Goal: Information Seeking & Learning: Learn about a topic

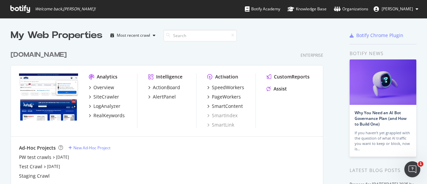
click at [63, 55] on div "[DOMAIN_NAME]" at bounding box center [39, 55] width 56 height 10
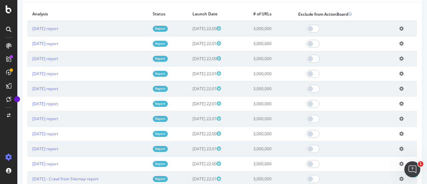
scroll to position [233, 0]
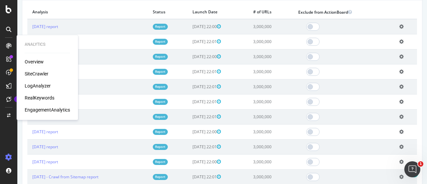
click at [31, 60] on div "Overview" at bounding box center [34, 61] width 19 height 7
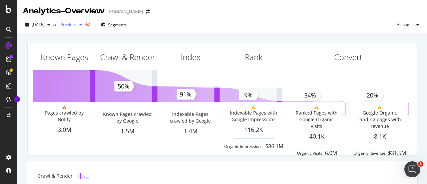
click at [77, 25] on span "Previous" at bounding box center [67, 25] width 19 height 6
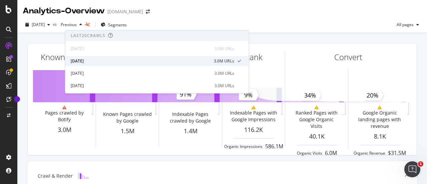
click at [100, 61] on div "[DATE]" at bounding box center [140, 61] width 139 height 6
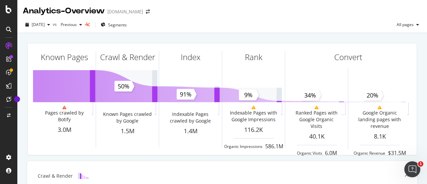
click at [210, 26] on div "[DATE] vs Previous Segments All pages" at bounding box center [221, 25] width 409 height 13
click at [416, 26] on icon "button" at bounding box center [417, 25] width 3 height 4
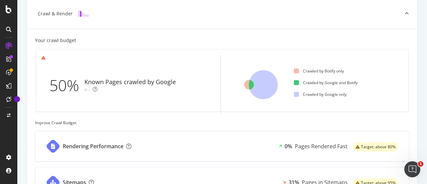
scroll to position [167, 0]
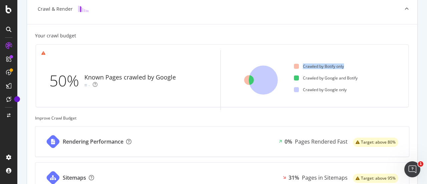
drag, startPoint x: 299, startPoint y: 65, endPoint x: 354, endPoint y: 66, distance: 55.0
click at [354, 66] on ul "Crawled by Botify only Crawled by Google and Botify Crawled by Google only" at bounding box center [348, 80] width 109 height 60
drag, startPoint x: 301, startPoint y: 78, endPoint x: 355, endPoint y: 80, distance: 54.4
click at [355, 80] on ul "Crawled by Botify only Crawled by Google and Botify Crawled by Google only" at bounding box center [348, 80] width 109 height 60
click at [353, 80] on ul "Crawled by Botify only Crawled by Google and Botify Crawled by Google only" at bounding box center [348, 80] width 109 height 60
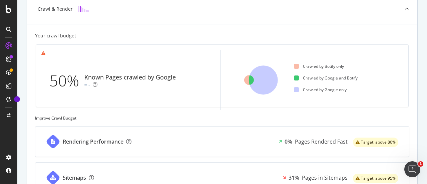
drag, startPoint x: 300, startPoint y: 88, endPoint x: 344, endPoint y: 90, distance: 44.4
click at [344, 90] on ul "Crawled by Botify only Crawled by Google and Botify Crawled by Google only" at bounding box center [348, 80] width 109 height 60
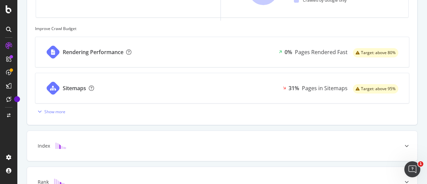
scroll to position [267, 0]
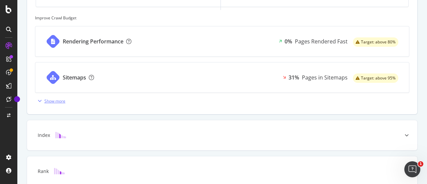
click at [65, 101] on div "Show more" at bounding box center [54, 101] width 21 height 6
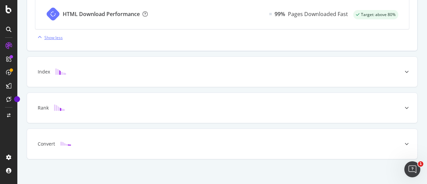
scroll to position [511, 0]
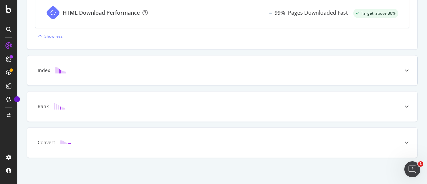
click at [406, 73] on div at bounding box center [406, 70] width 21 height 30
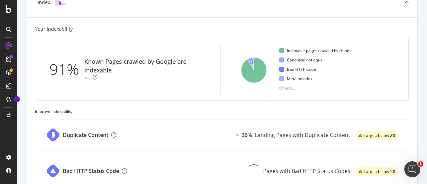
scroll to position [229, 0]
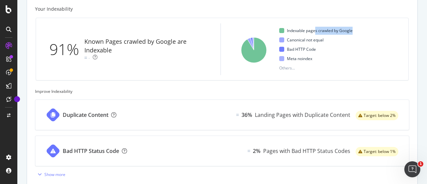
drag, startPoint x: 312, startPoint y: 31, endPoint x: 341, endPoint y: 37, distance: 29.0
click at [352, 32] on div "Indexable pages crawled by Google Canonical not equal Bad HTTP Code Meta noinde…" at bounding box center [343, 49] width 135 height 52
click at [295, 50] on span "Bad HTTP Code" at bounding box center [301, 49] width 29 height 8
drag, startPoint x: 287, startPoint y: 59, endPoint x: 327, endPoint y: 58, distance: 39.3
click at [325, 59] on div "Indexable pages crawled by Google Canonical not equal Bad HTTP Code Meta noinde…" at bounding box center [343, 49] width 135 height 52
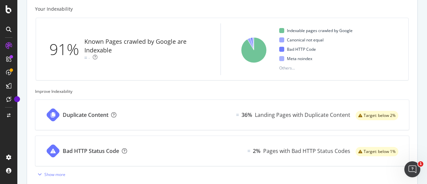
click at [399, 84] on div "91% Known Pages crawled by Google are Indexable - Reason Crawled URLs Indexable…" at bounding box center [222, 48] width 381 height 73
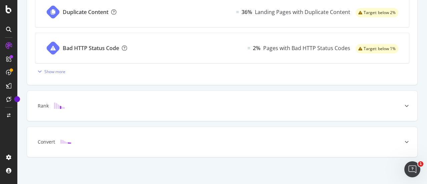
scroll to position [332, 0]
click at [396, 108] on div at bounding box center [406, 105] width 21 height 30
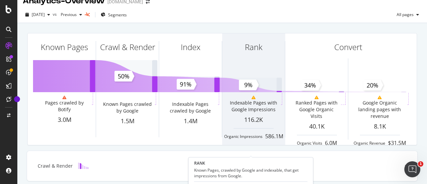
scroll to position [0, 0]
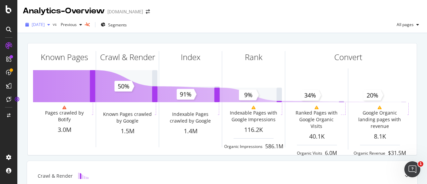
click at [45, 25] on span "[DATE]" at bounding box center [38, 25] width 13 height 6
click at [170, 20] on div "[DATE] vs Previous Segments All pages" at bounding box center [221, 25] width 409 height 13
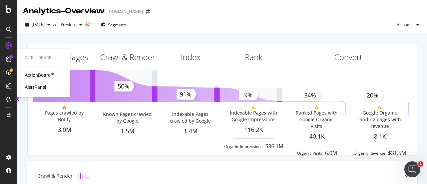
click at [30, 73] on div "ActionBoard" at bounding box center [38, 75] width 26 height 7
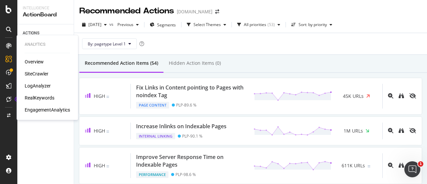
click at [33, 62] on div "Overview" at bounding box center [34, 61] width 19 height 7
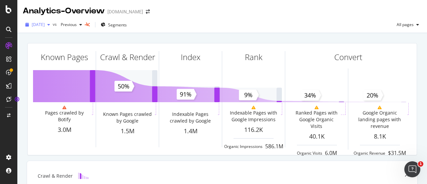
click at [43, 26] on span "[DATE]" at bounding box center [38, 25] width 13 height 6
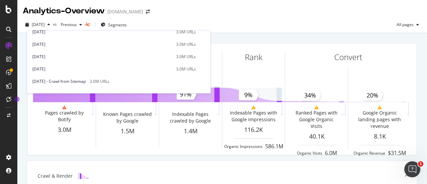
scroll to position [100, 0]
